Goal: Check status: Check status

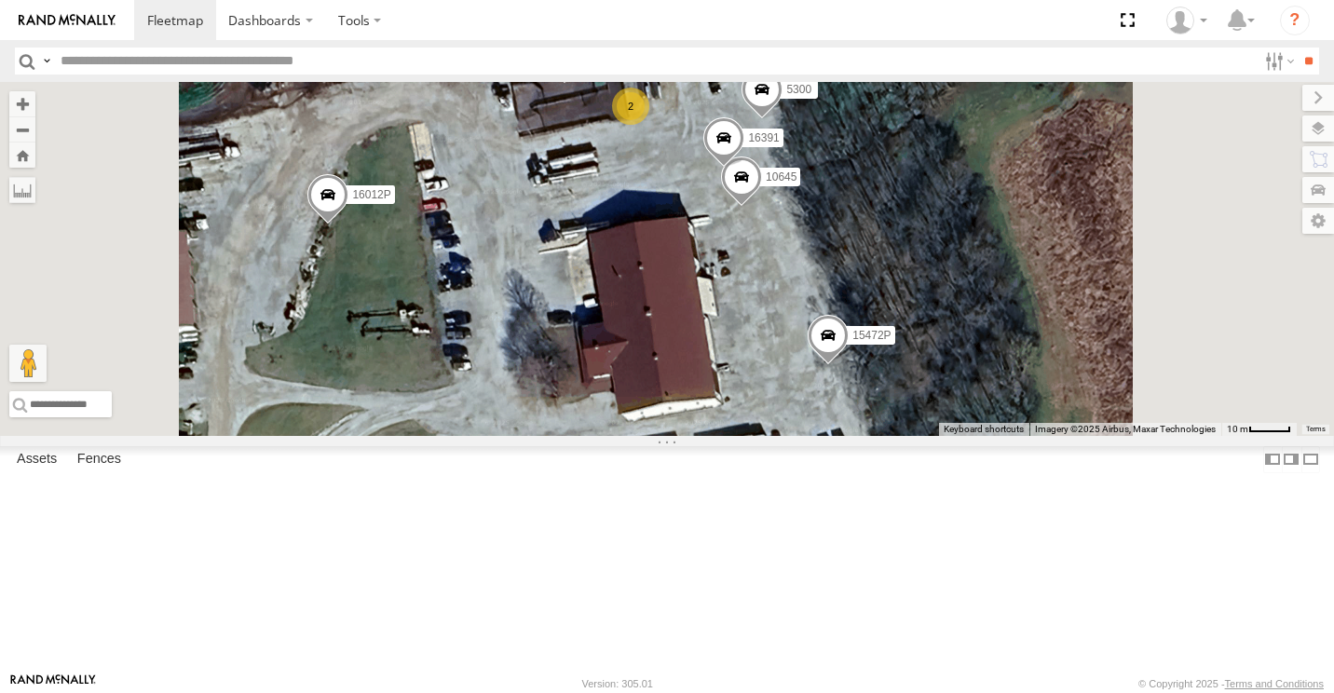
drag, startPoint x: 834, startPoint y: 399, endPoint x: 863, endPoint y: 409, distance: 30.6
click at [863, 409] on div "15628p 282 17002P 16352 15883P 16012P 10645 15472P 15390-P 5215 2 5300 5090 163…" at bounding box center [667, 259] width 1334 height 354
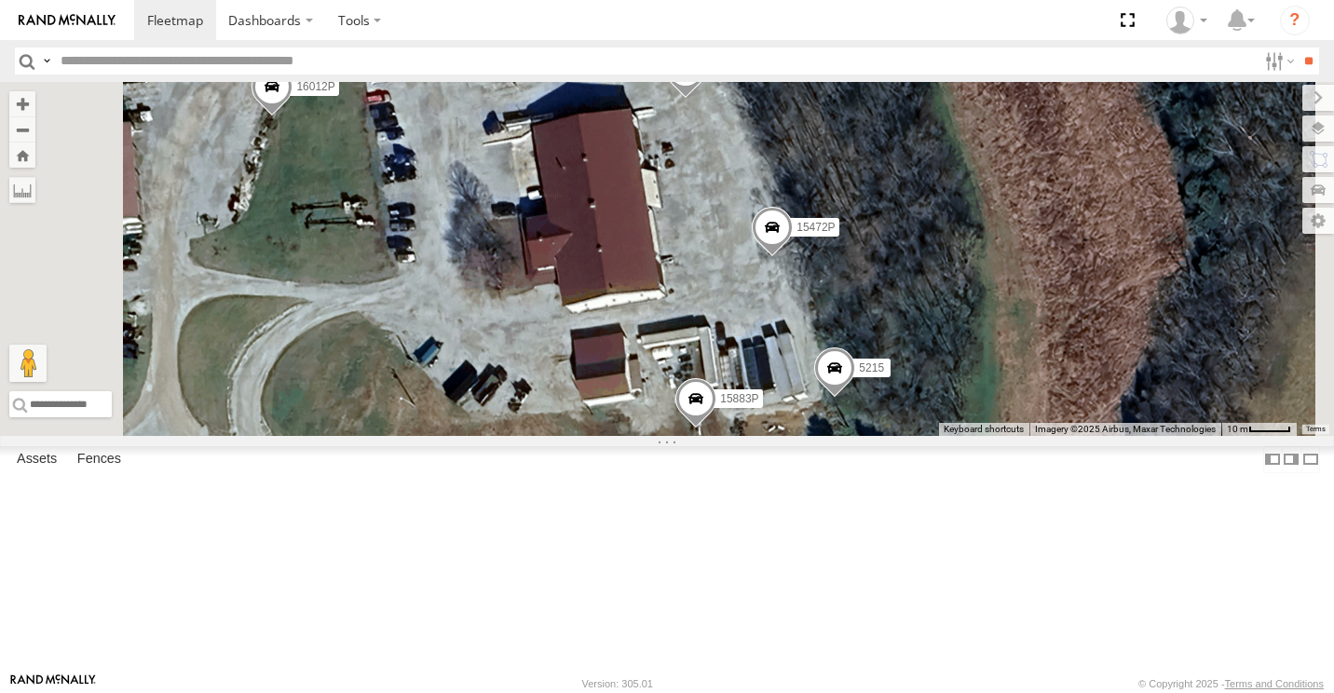
drag, startPoint x: 1060, startPoint y: 585, endPoint x: 1001, endPoint y: 470, distance: 128.7
click at [1001, 436] on div "15628p 282 17002P 16352 15883P 16012P 10645 15472P 15390-P 5215 2 5300 5090 163…" at bounding box center [667, 259] width 1334 height 354
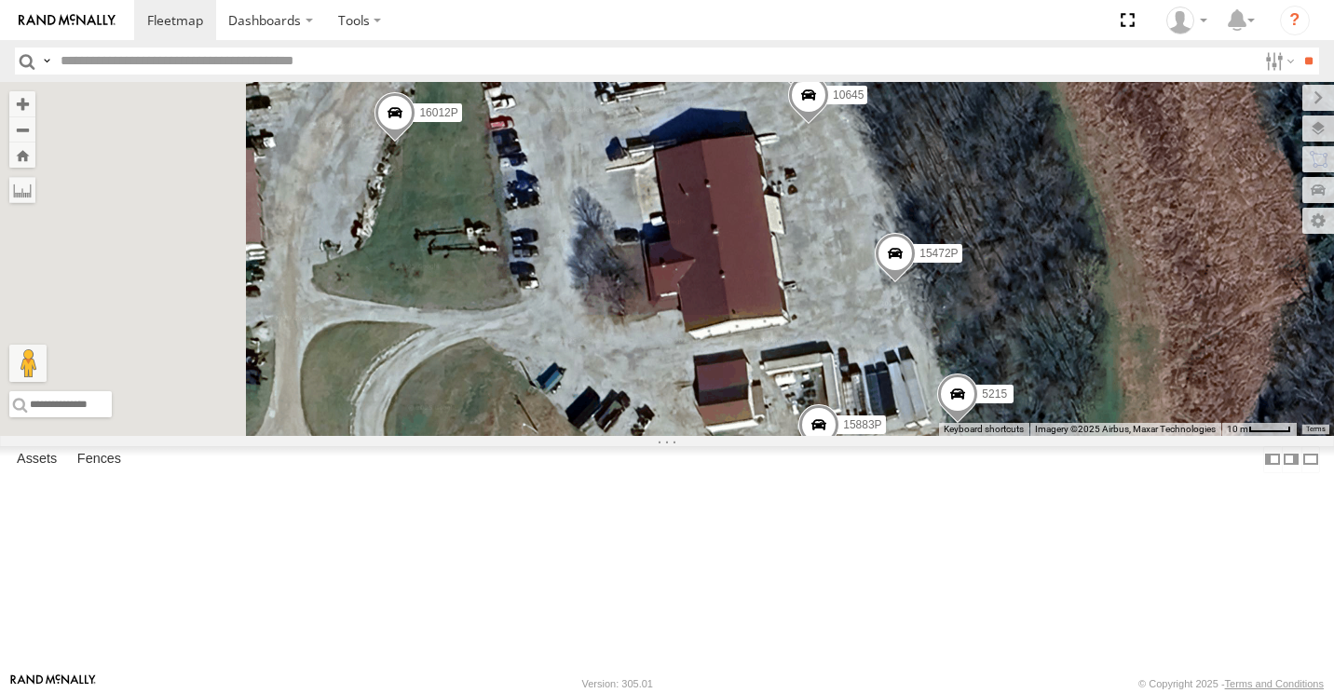
drag, startPoint x: 581, startPoint y: 270, endPoint x: 706, endPoint y: 302, distance: 128.8
click at [706, 302] on div "15628p 282 17002P 16352 15883P 16012P 10645 15472P 15390-P 5215 2 5300 5090 163…" at bounding box center [667, 259] width 1334 height 354
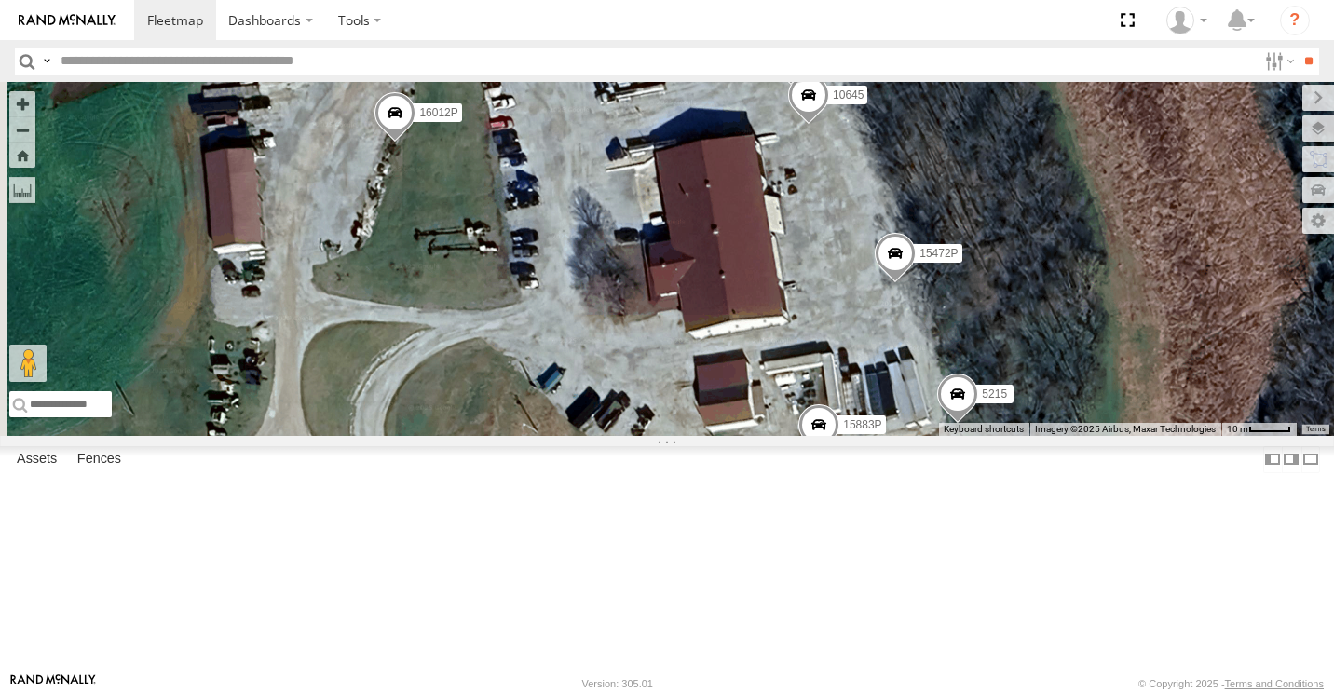
click at [415, 143] on span at bounding box center [395, 117] width 41 height 50
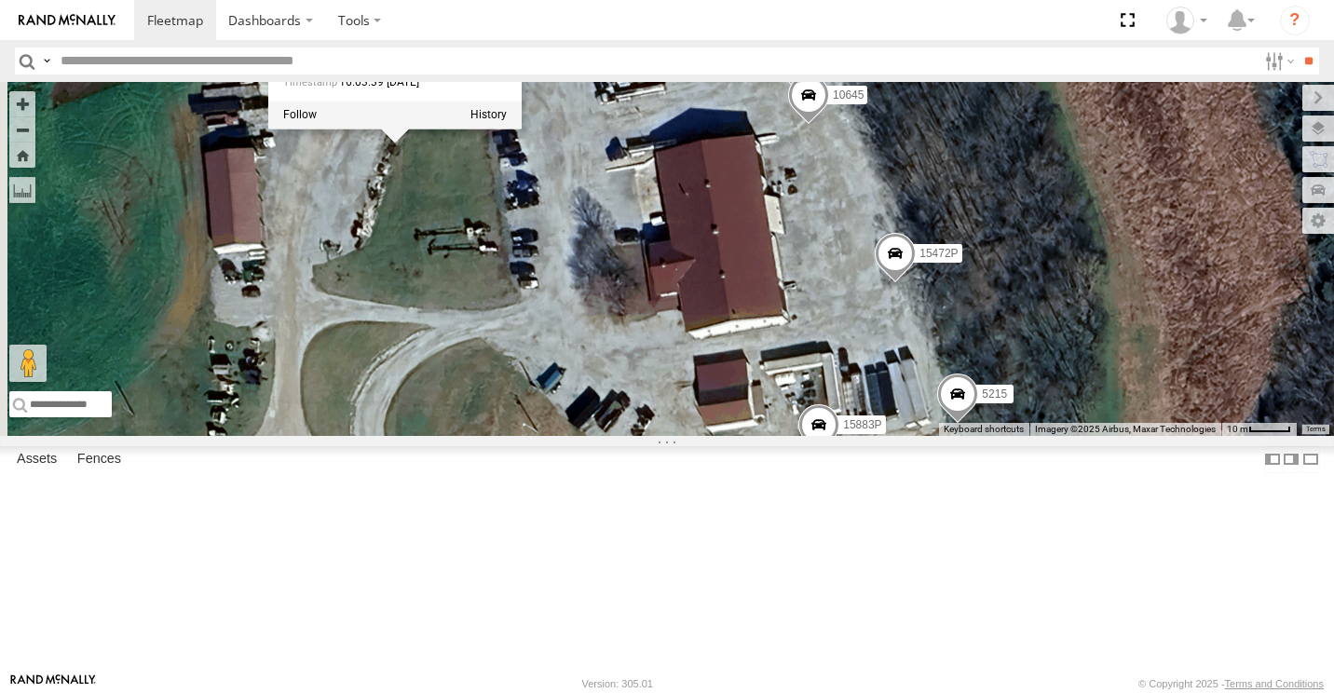
click at [653, 315] on div "15628p 282 17002P 16352 15883P 16012P 10645 15472P 15390-P 5215 2 5300 5090 163…" at bounding box center [667, 259] width 1334 height 354
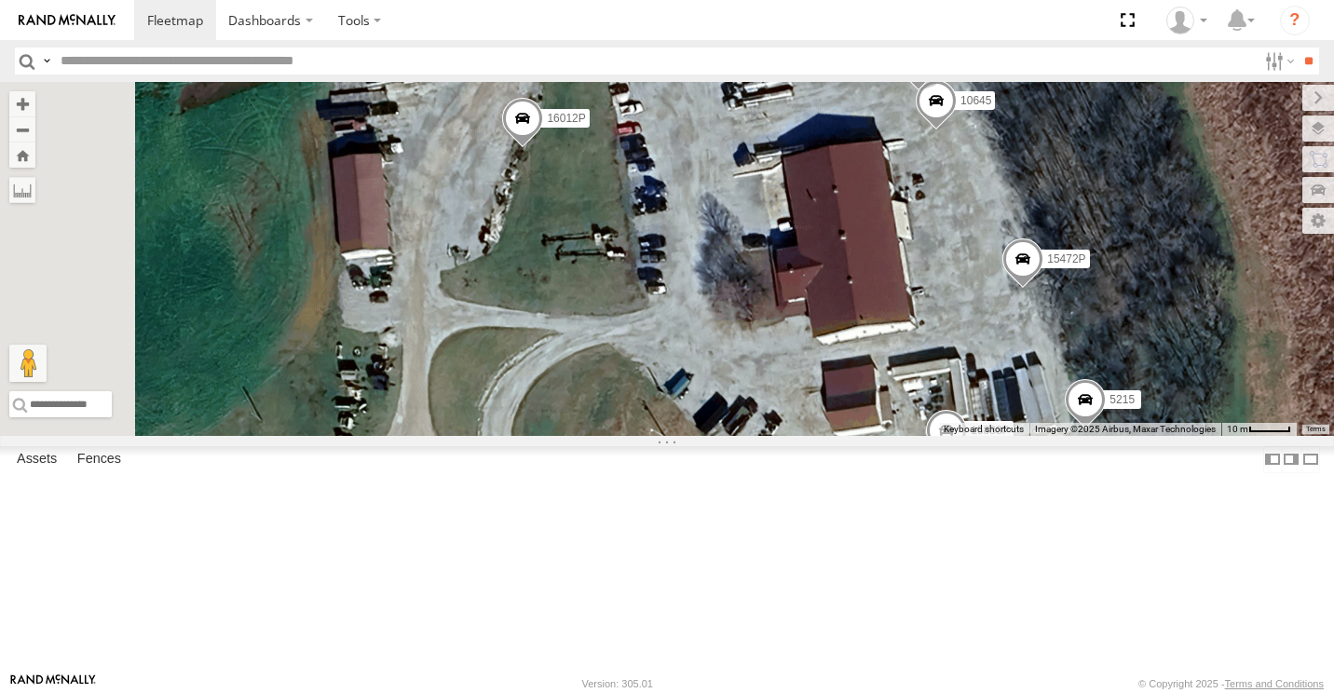
drag, startPoint x: 660, startPoint y: 293, endPoint x: 786, endPoint y: 299, distance: 126.8
click at [790, 300] on div "15628p 282 17002P 16352 15883P 16012P 10645 15472P 15390-P 5215 2 5300 5090 163…" at bounding box center [667, 259] width 1334 height 354
click at [543, 147] on span at bounding box center [522, 122] width 41 height 50
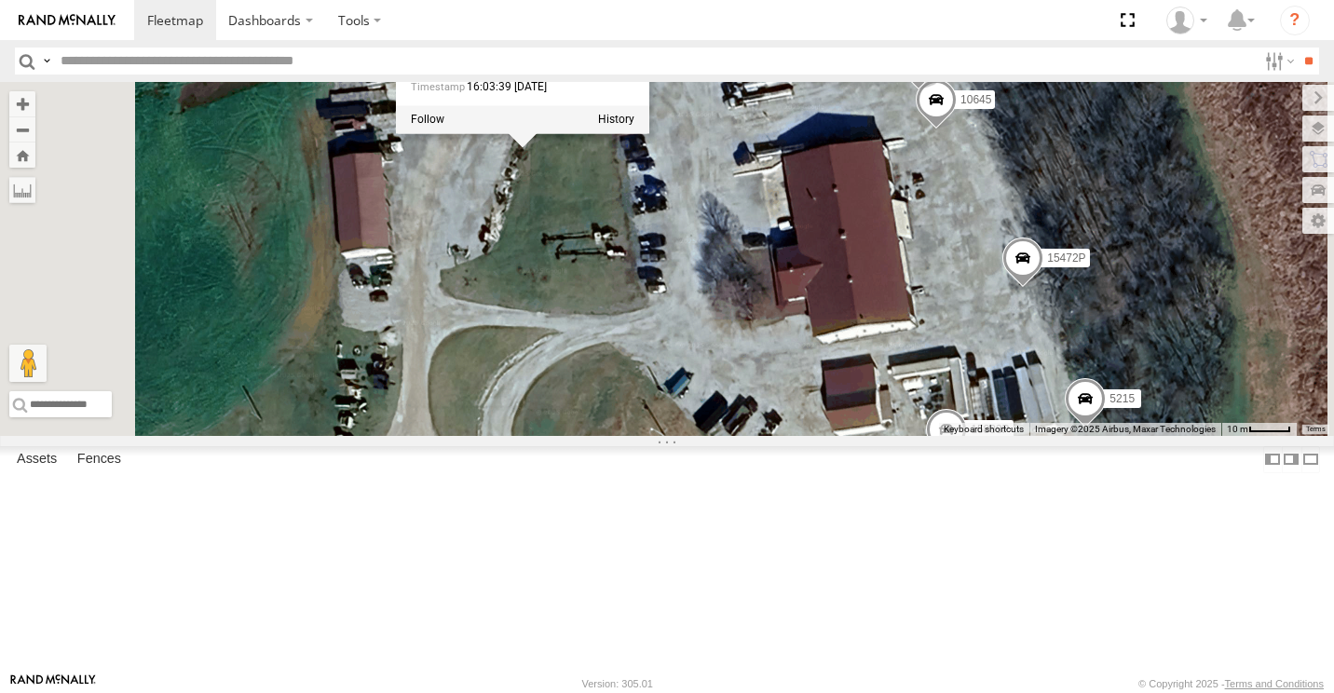
click at [797, 316] on div "15628p 282 17002P 16352 15883P 16012P 10645 15472P 15390-P 5215 5300 5090 16391…" at bounding box center [667, 259] width 1334 height 354
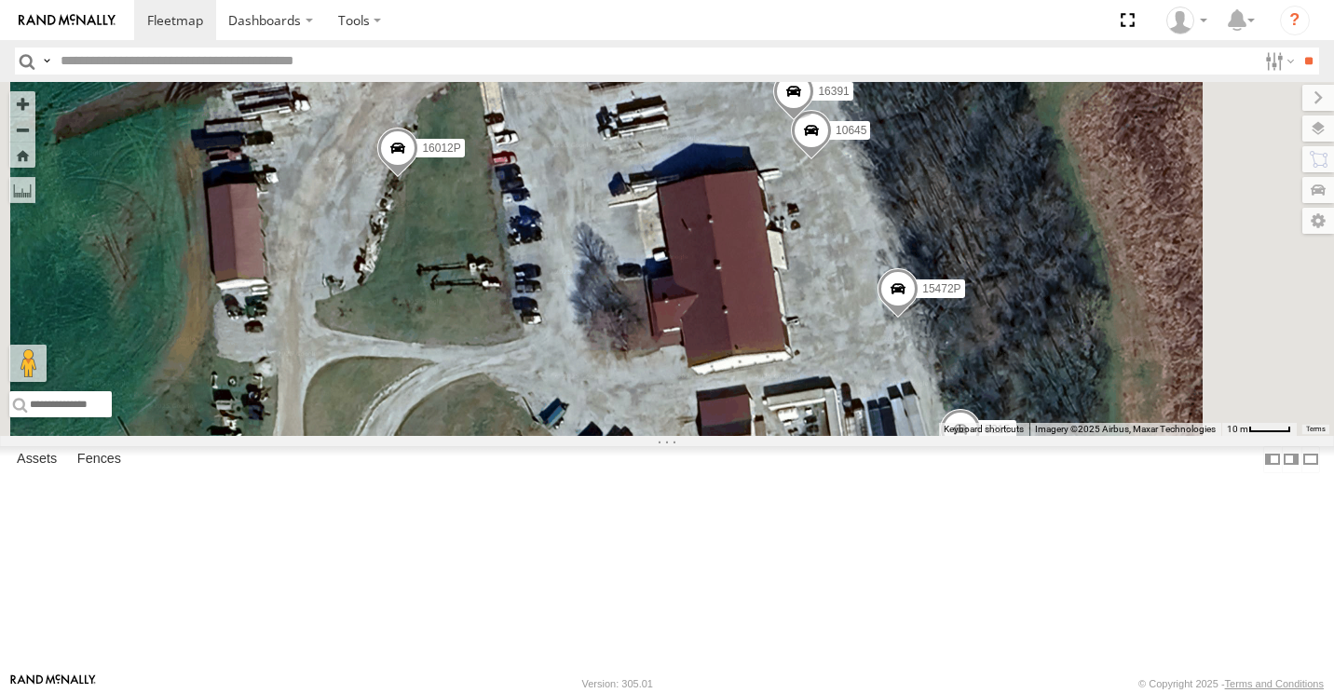
drag, startPoint x: 1051, startPoint y: 334, endPoint x: 911, endPoint y: 369, distance: 144.2
click at [911, 369] on div "15628p 282 17002P 16352 15883P 16012P 10645 15472P 15390-P 5215 5300 5090 16391…" at bounding box center [667, 259] width 1334 height 354
